Goal: Information Seeking & Learning: Find specific fact

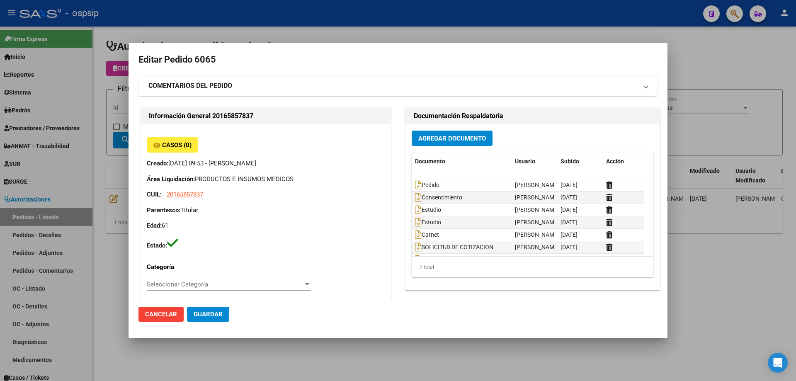
click at [364, 32] on div at bounding box center [398, 190] width 796 height 381
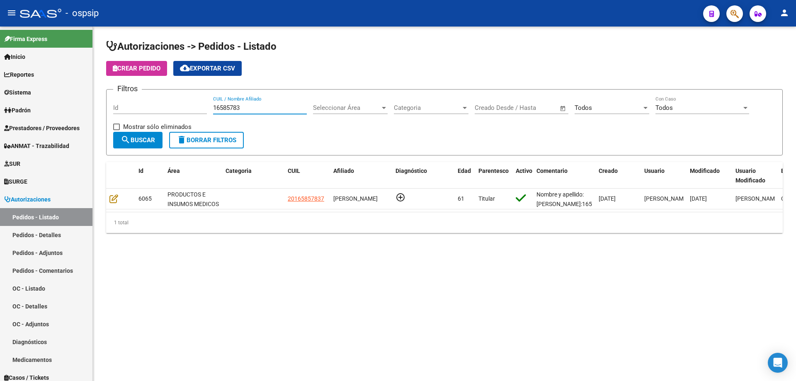
drag, startPoint x: 246, startPoint y: 105, endPoint x: 188, endPoint y: 95, distance: 58.1
click at [188, 95] on form "Filtros Id 16585783 CUIL / Nombre Afiliado Seleccionar Área Seleccionar Área Ca…" at bounding box center [444, 122] width 677 height 66
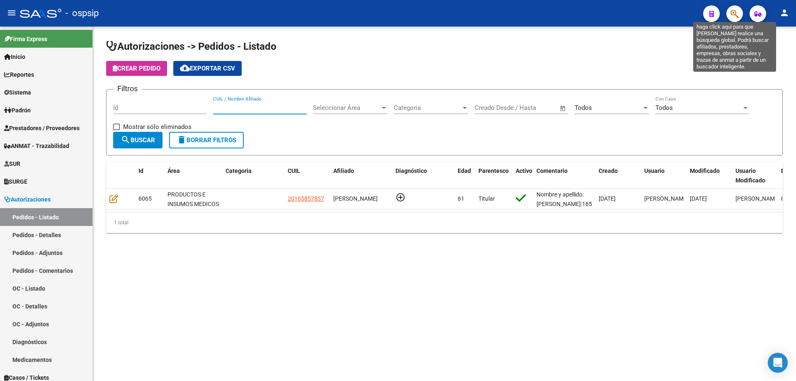
click at [734, 15] on icon "button" at bounding box center [735, 14] width 8 height 10
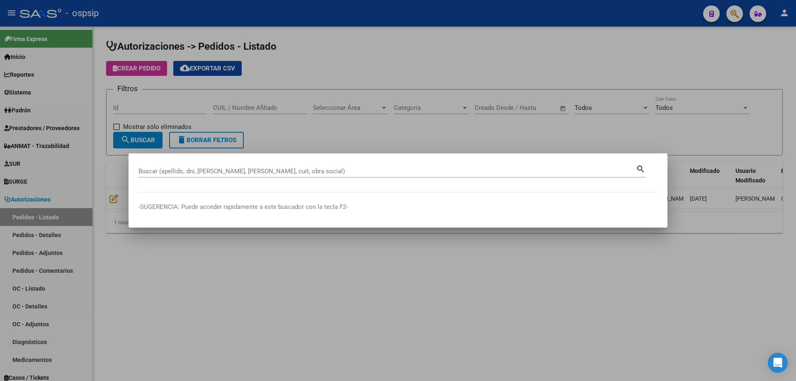
click at [191, 175] on div "Buscar (apellido, dni, [PERSON_NAME], [PERSON_NAME], cuit, obra social)" at bounding box center [388, 171] width 498 height 12
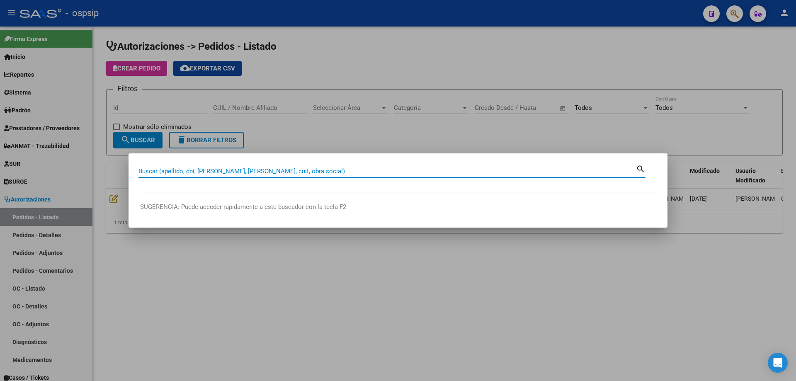
click at [192, 171] on input "Buscar (apellido, dni, [PERSON_NAME], [PERSON_NAME], cuit, obra social)" at bounding box center [388, 171] width 498 height 7
type input "32842410"
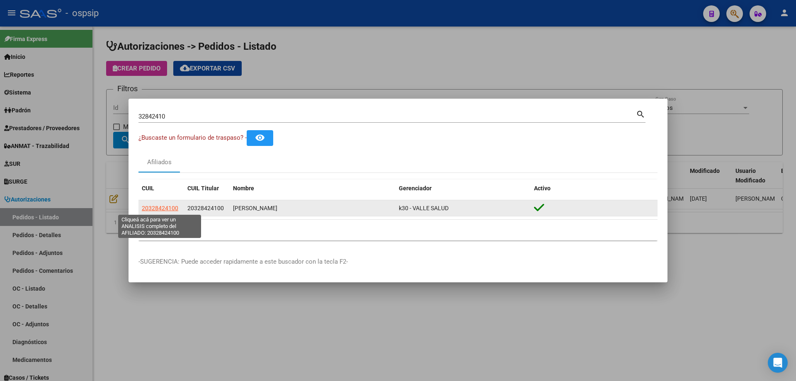
click at [165, 207] on span "20328424100" at bounding box center [160, 208] width 36 height 7
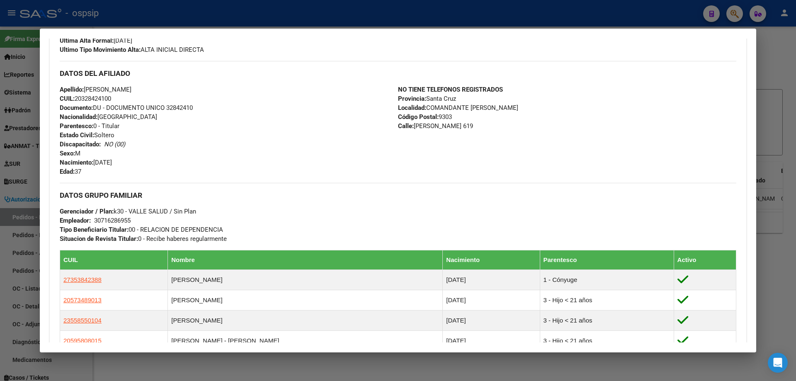
scroll to position [373, 0]
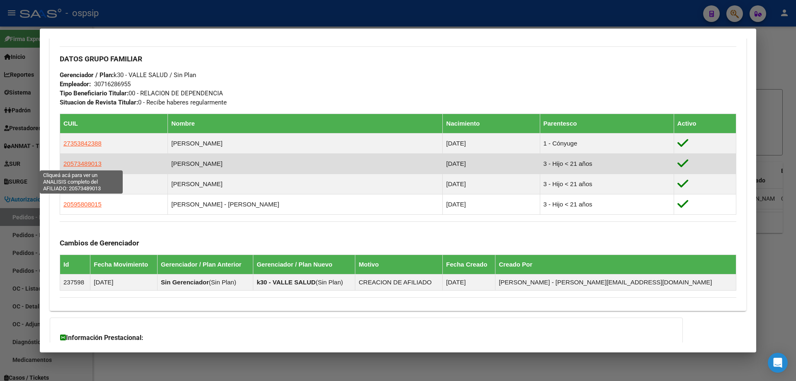
click at [80, 162] on span "20573489013" at bounding box center [82, 163] width 38 height 7
type textarea "20573489013"
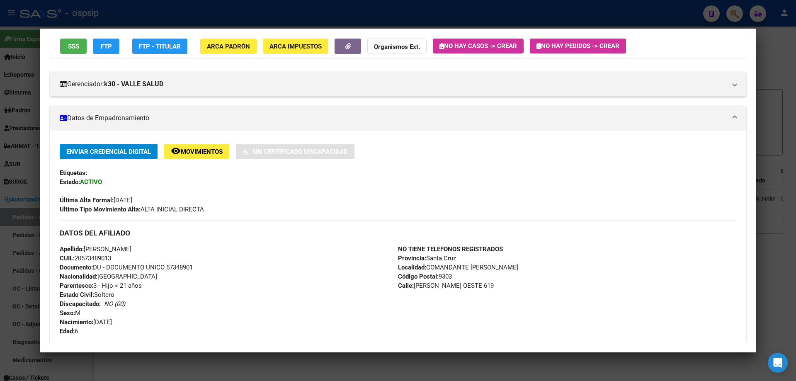
scroll to position [83, 0]
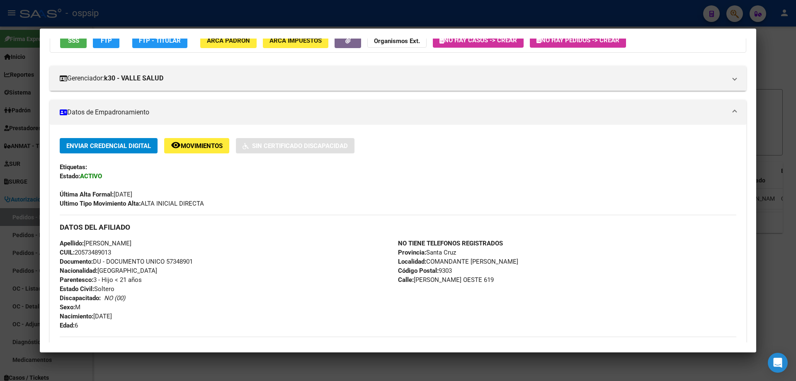
drag, startPoint x: 524, startPoint y: 260, endPoint x: 425, endPoint y: 260, distance: 98.7
click at [425, 260] on span "Localidad: COMANDANTE [PERSON_NAME]" at bounding box center [458, 261] width 120 height 7
copy span "COMANDANTE [PERSON_NAME]"
